Goal: Task Accomplishment & Management: Use online tool/utility

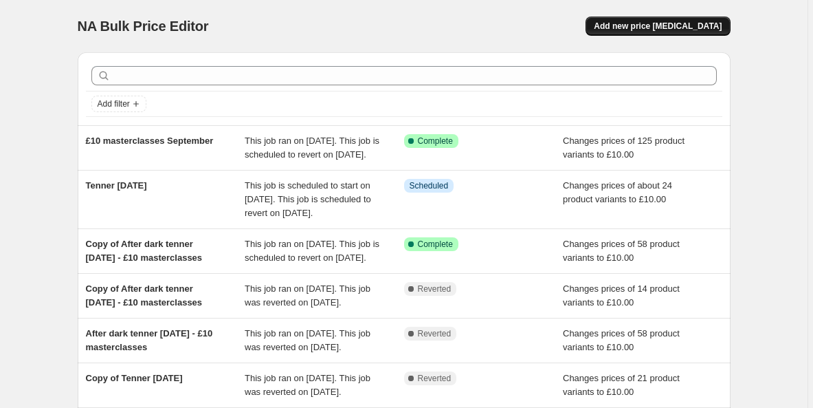
click at [641, 22] on span "Add new price [MEDICAL_DATA]" at bounding box center [658, 26] width 128 height 11
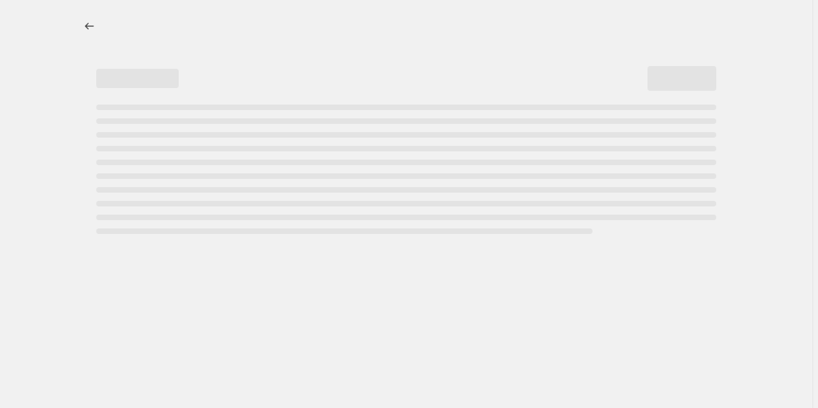
select select "percentage"
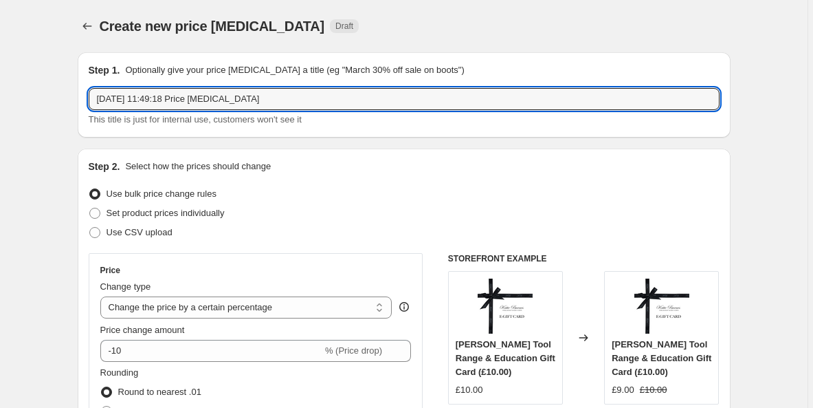
drag, startPoint x: 306, startPoint y: 98, endPoint x: 124, endPoint y: 65, distance: 184.4
click at [124, 65] on div "Step 1. Optionally give your price [MEDICAL_DATA] a title (eg "March 30% off sa…" at bounding box center [404, 94] width 631 height 63
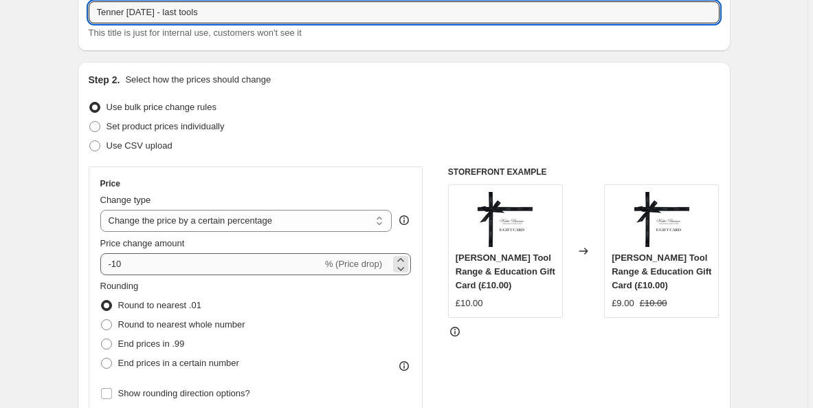
scroll to position [88, 0]
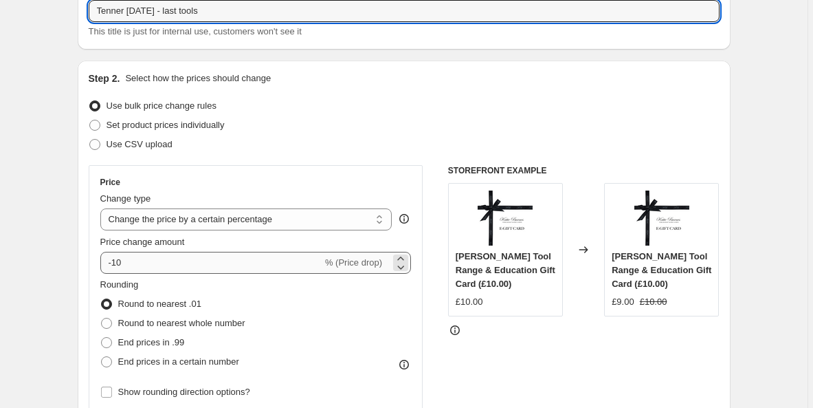
type input "Tenner [DATE] - last tools"
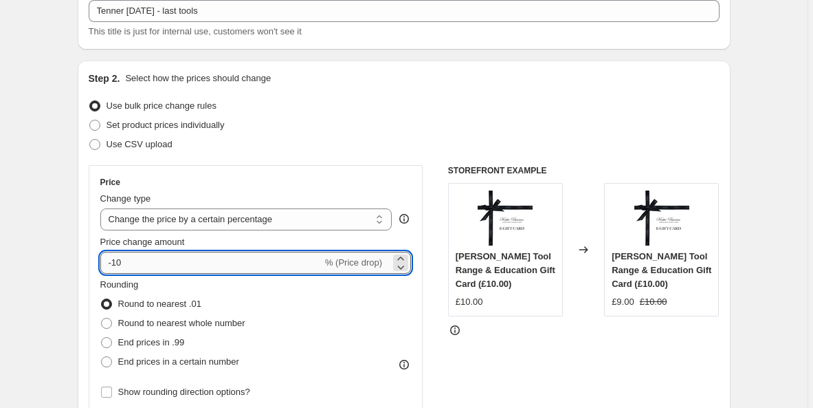
click at [160, 264] on input "-10" at bounding box center [211, 263] width 222 height 22
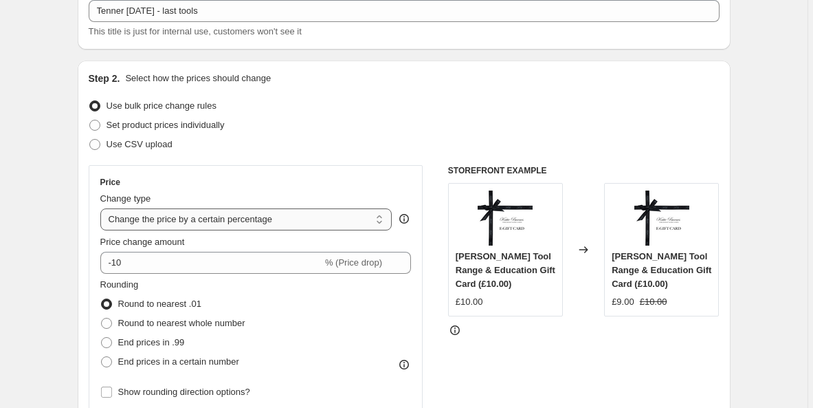
select select "to"
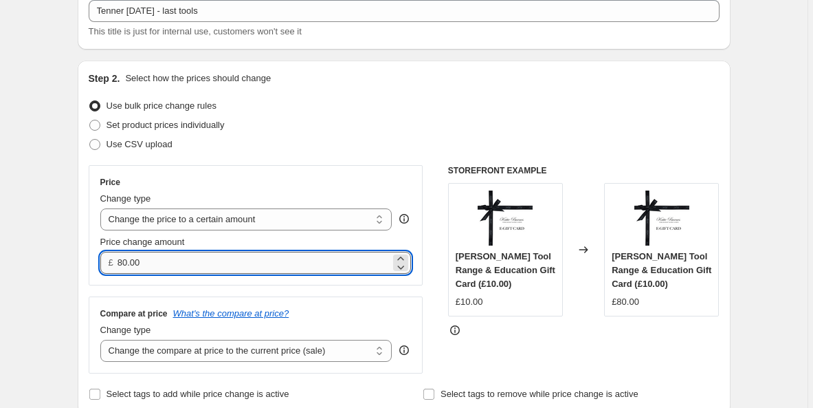
click at [159, 255] on input "80.00" at bounding box center [254, 263] width 273 height 22
click at [153, 263] on input "80.00" at bounding box center [254, 263] width 273 height 22
type input "8"
type input "10.00"
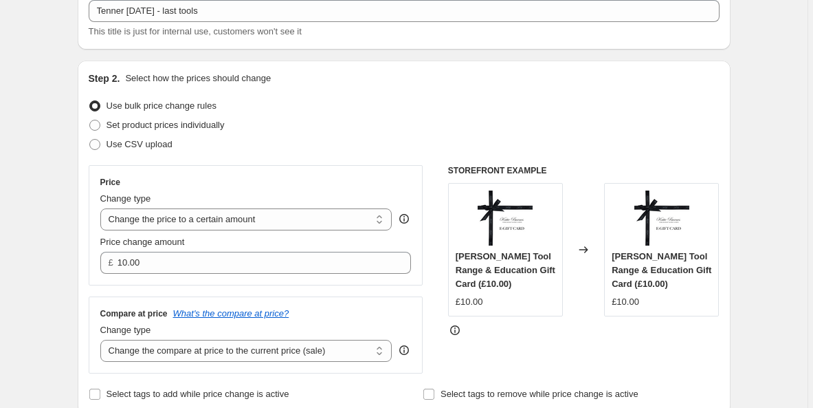
click at [135, 296] on div "Compare at price What's the compare at price? Change type Change the compare at…" at bounding box center [256, 334] width 335 height 77
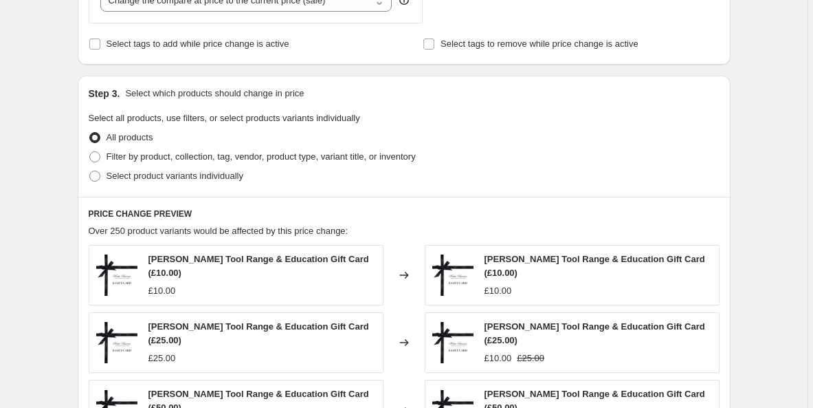
scroll to position [452, 0]
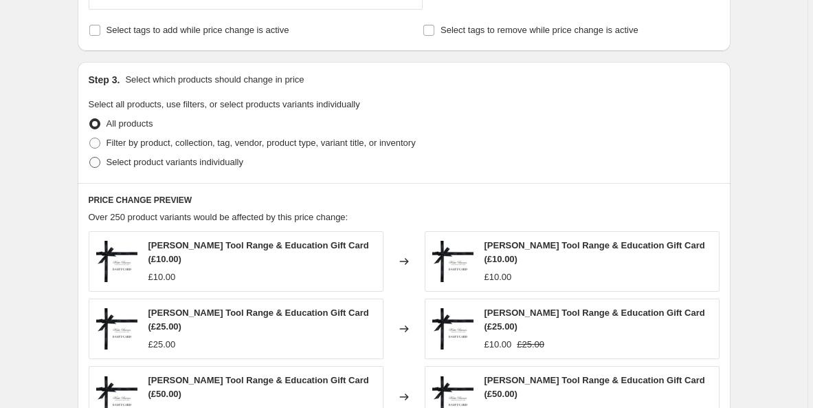
click at [143, 166] on span "Select product variants individually" at bounding box center [175, 162] width 137 height 10
click at [90, 157] on input "Select product variants individually" at bounding box center [89, 157] width 1 height 1
radio input "true"
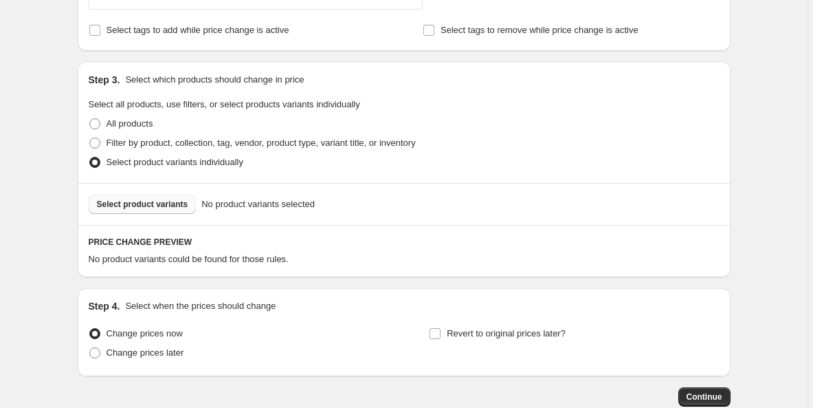
click at [155, 203] on span "Select product variants" at bounding box center [142, 204] width 91 height 11
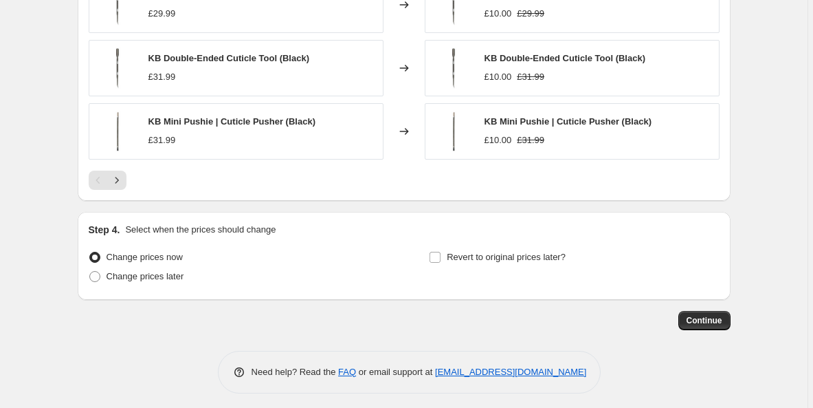
scroll to position [875, 0]
click at [463, 254] on span "Revert to original prices later?" at bounding box center [506, 256] width 119 height 10
click at [441, 254] on input "Revert to original prices later?" at bounding box center [435, 256] width 11 height 11
checkbox input "true"
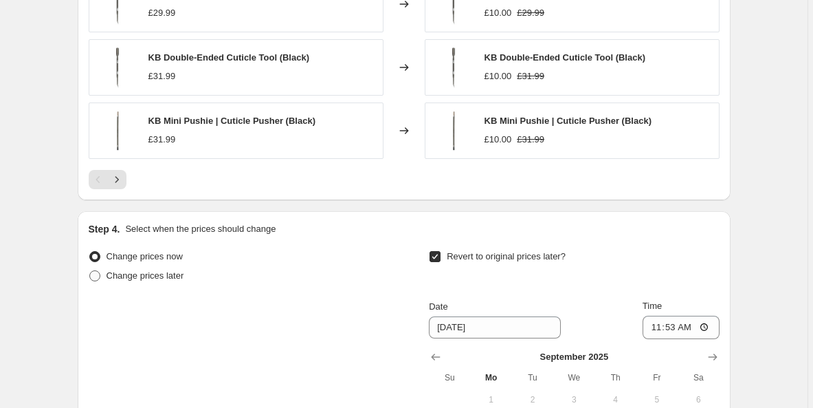
click at [159, 280] on span "Change prices later" at bounding box center [146, 275] width 78 height 10
click at [90, 271] on input "Change prices later" at bounding box center [89, 270] width 1 height 1
radio input "true"
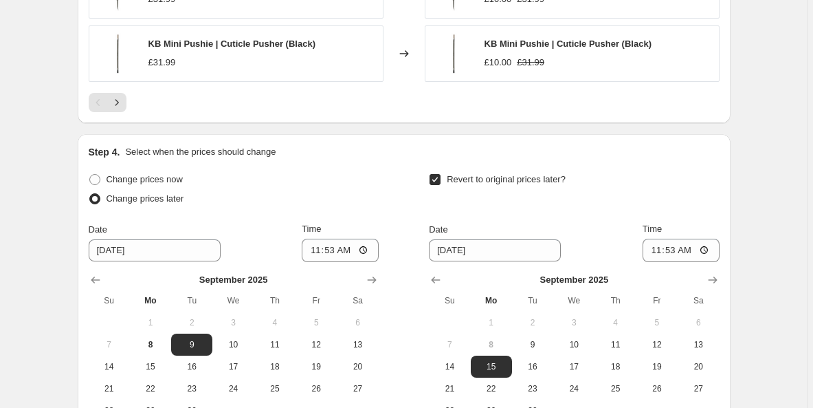
scroll to position [977, 0]
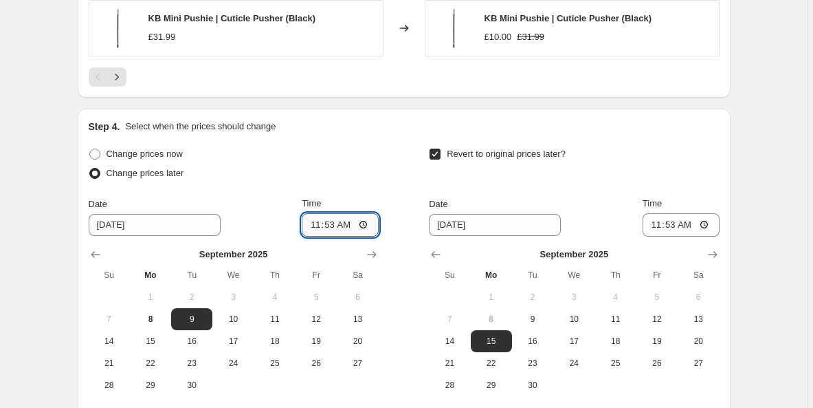
click at [353, 220] on input "11:53" at bounding box center [340, 224] width 77 height 23
click at [365, 223] on input "00:53" at bounding box center [340, 224] width 77 height 23
type input "00:00"
click at [497, 224] on input "[DATE]" at bounding box center [495, 225] width 132 height 22
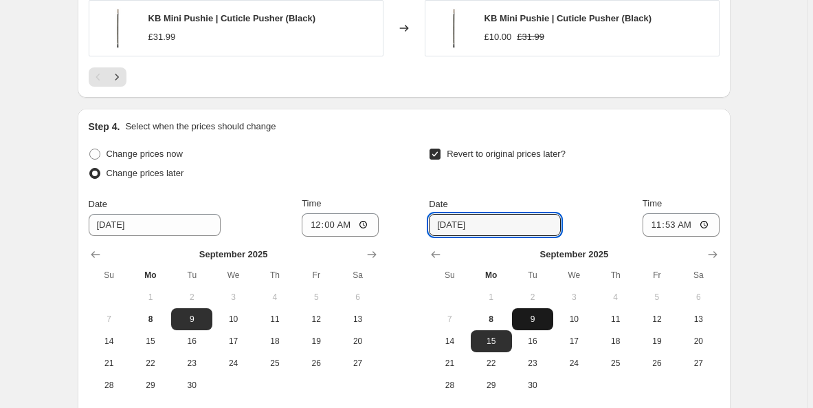
click at [534, 320] on span "9" at bounding box center [533, 318] width 30 height 11
type input "[DATE]"
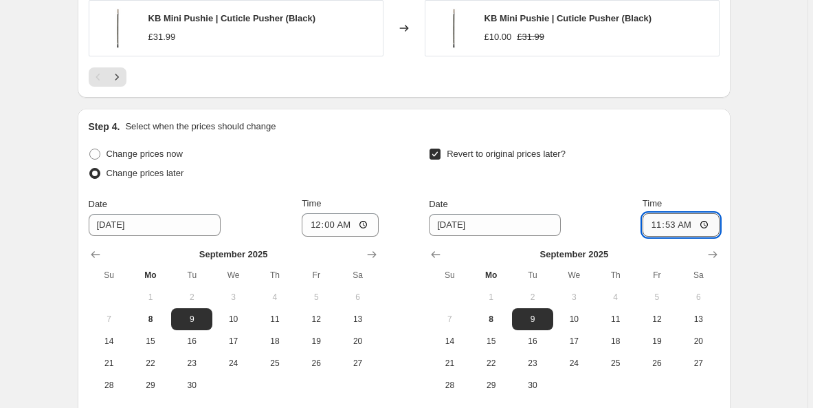
click at [696, 226] on input "11:53" at bounding box center [681, 224] width 77 height 23
click at [711, 222] on input "23:53" at bounding box center [681, 224] width 77 height 23
type input "23:59"
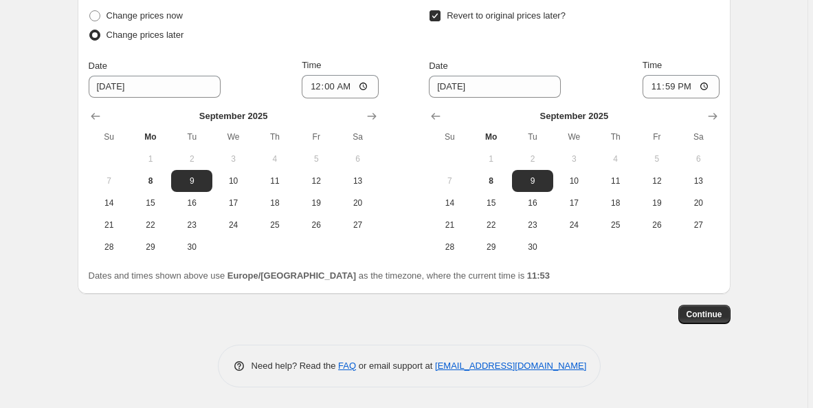
scroll to position [1117, 0]
click at [701, 311] on span "Continue" at bounding box center [705, 314] width 36 height 11
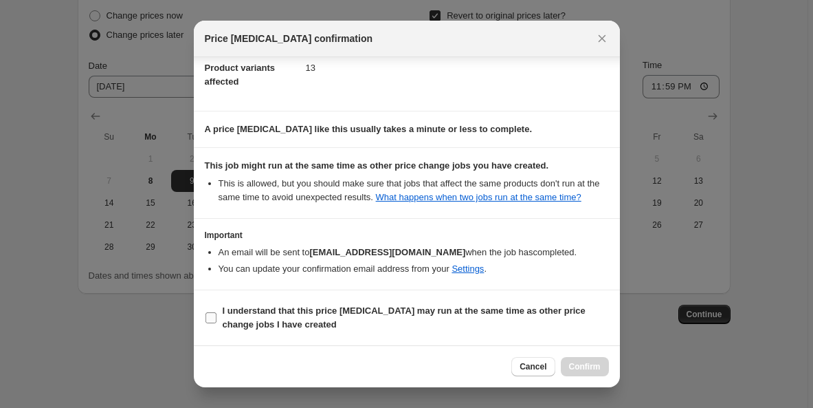
scroll to position [182, 0]
click at [418, 314] on b "I understand that this price [MEDICAL_DATA] may run at the same time as other p…" at bounding box center [404, 317] width 363 height 24
click at [216, 314] on input "I understand that this price [MEDICAL_DATA] may run at the same time as other p…" at bounding box center [210, 317] width 11 height 11
checkbox input "true"
click at [578, 361] on button "Confirm" at bounding box center [585, 366] width 48 height 19
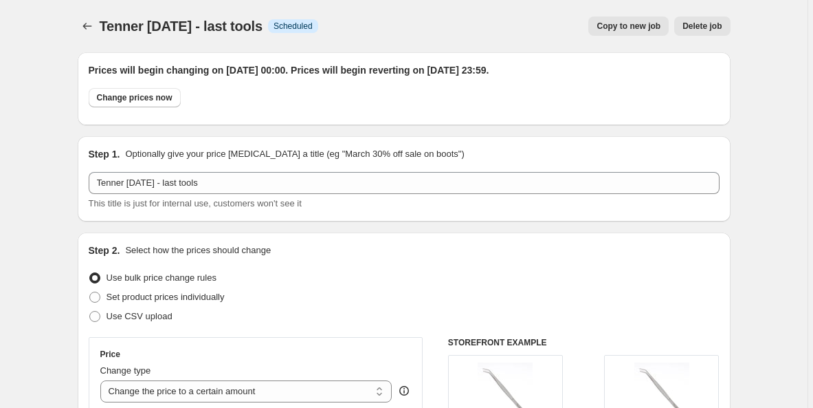
scroll to position [1117, 0]
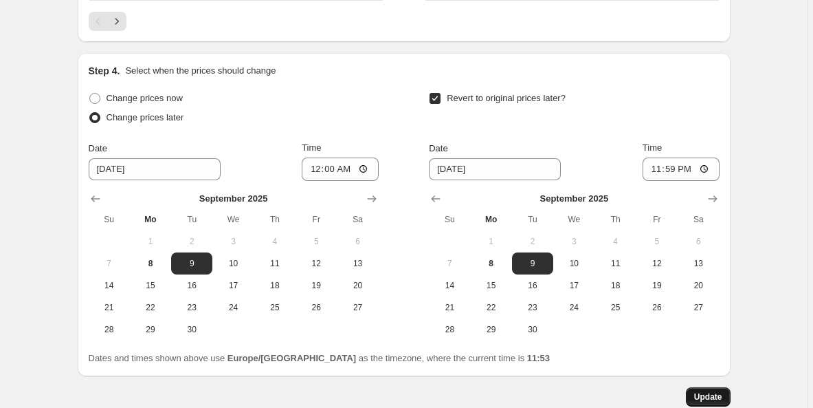
click at [717, 390] on button "Update" at bounding box center [708, 396] width 45 height 19
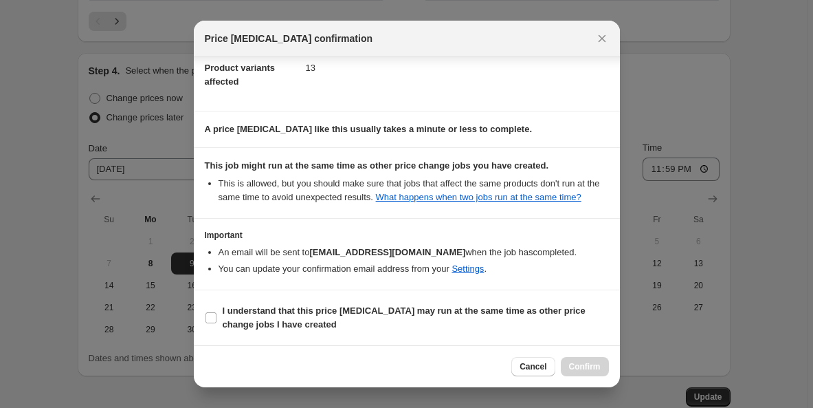
scroll to position [182, 0]
click at [221, 309] on label "I understand that this price [MEDICAL_DATA] may run at the same time as other p…" at bounding box center [407, 317] width 404 height 33
click at [216, 312] on input "I understand that this price [MEDICAL_DATA] may run at the same time as other p…" at bounding box center [210, 317] width 11 height 11
checkbox input "true"
click at [599, 368] on span "Confirm" at bounding box center [585, 366] width 32 height 11
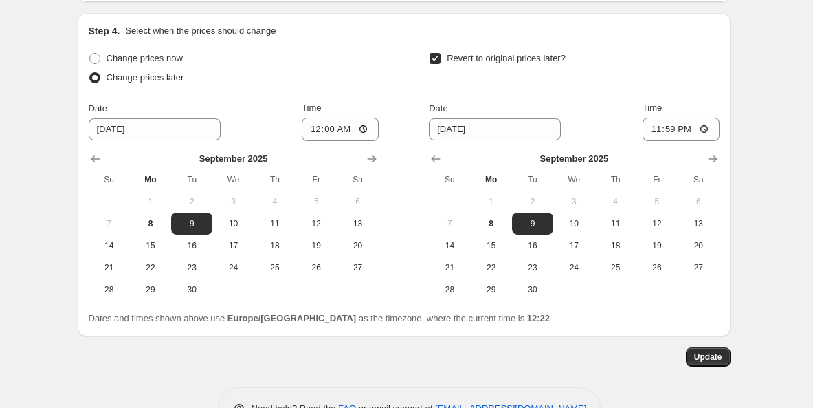
scroll to position [1160, 0]
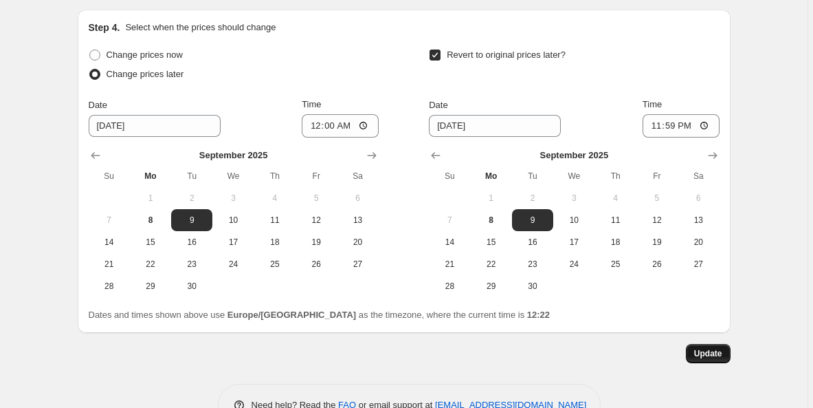
click at [698, 351] on span "Update" at bounding box center [708, 353] width 28 height 11
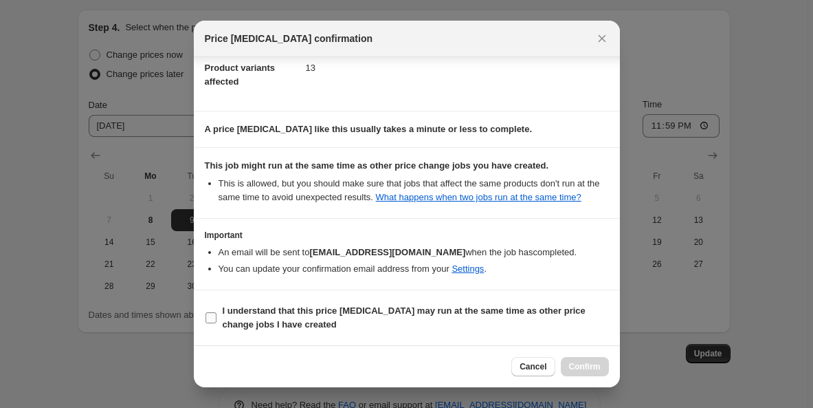
scroll to position [182, 0]
click at [276, 314] on b "I understand that this price [MEDICAL_DATA] may run at the same time as other p…" at bounding box center [404, 317] width 363 height 24
click at [216, 314] on input "I understand that this price [MEDICAL_DATA] may run at the same time as other p…" at bounding box center [210, 317] width 11 height 11
checkbox input "true"
click at [569, 372] on button "Confirm" at bounding box center [585, 366] width 48 height 19
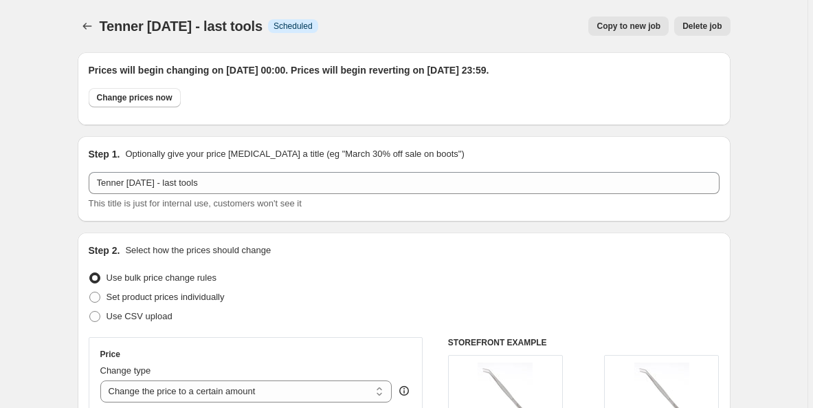
scroll to position [0, 0]
